Goal: Navigation & Orientation: Find specific page/section

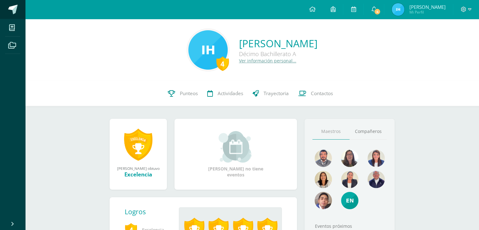
click at [13, 1] on link at bounding box center [12, 9] width 25 height 19
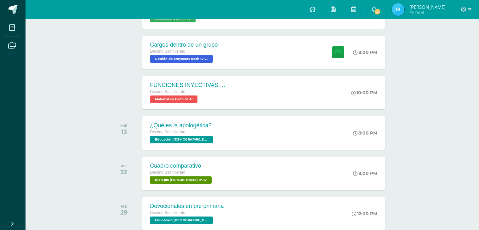
scroll to position [142, 0]
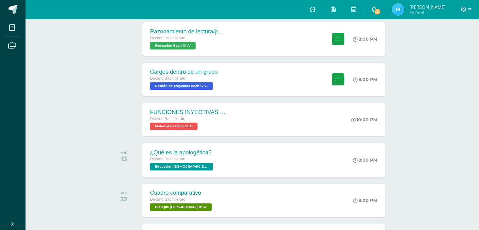
click at [376, 7] on icon at bounding box center [373, 9] width 5 height 6
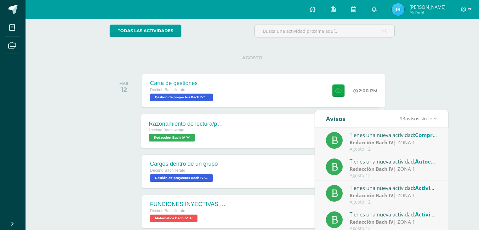
scroll to position [48, 0]
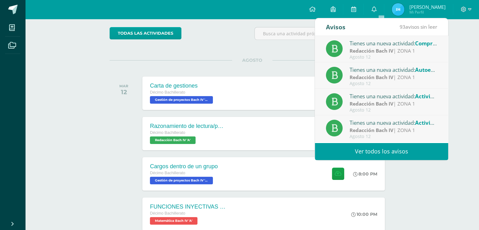
click at [407, 152] on link "Ver todos los avisos" at bounding box center [381, 151] width 133 height 17
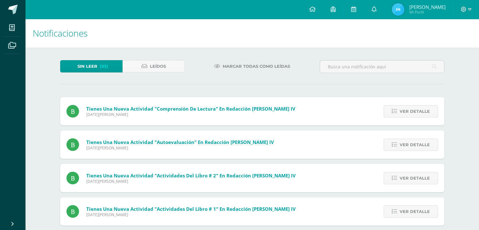
scroll to position [31, 0]
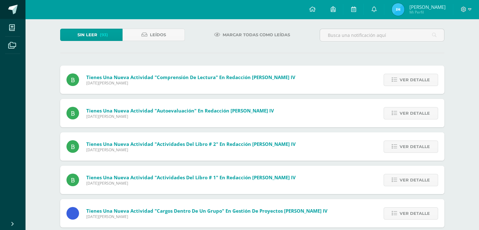
click at [15, 2] on link at bounding box center [12, 9] width 25 height 19
